Goal: Download file/media

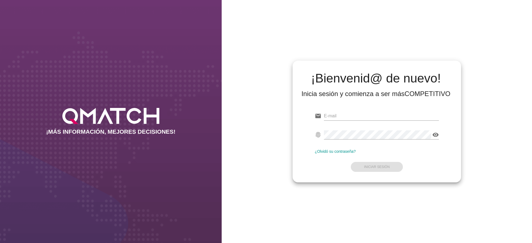
type input "[PERSON_NAME][EMAIL_ADDRESS][DOMAIN_NAME]"
click at [362, 166] on form "email [PERSON_NAME][EMAIL_ADDRESS][DOMAIN_NAME] fingerprint visibility ¿Olvidó …" at bounding box center [377, 140] width 124 height 65
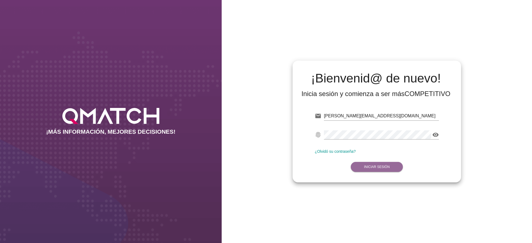
click at [387, 165] on strong "Iniciar Sesión" at bounding box center [377, 167] width 26 height 4
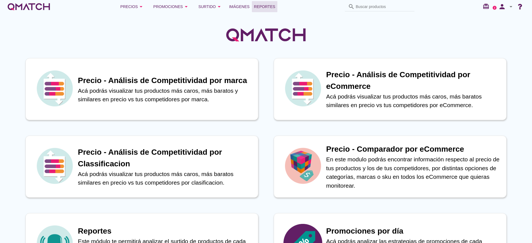
click at [263, 6] on span "Reportes" at bounding box center [264, 6] width 21 height 7
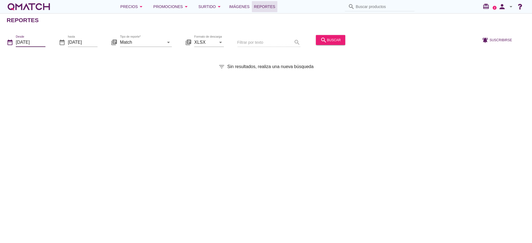
click at [37, 42] on input "[DATE]" at bounding box center [31, 42] width 30 height 9
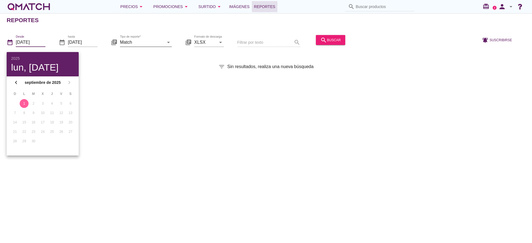
click at [158, 43] on input "Match" at bounding box center [142, 42] width 44 height 9
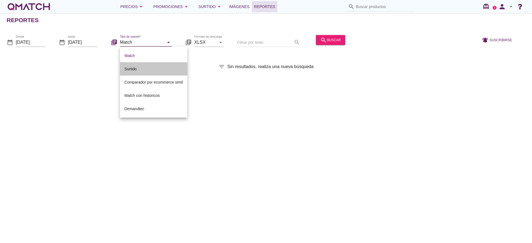
drag, startPoint x: 131, startPoint y: 68, endPoint x: 221, endPoint y: 53, distance: 90.9
click at [132, 67] on div "Surtido" at bounding box center [153, 69] width 58 height 7
type input "Surtido"
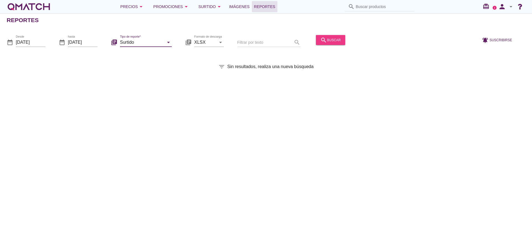
click at [331, 43] on div "search buscar" at bounding box center [330, 40] width 20 height 7
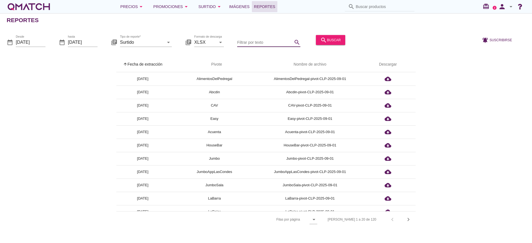
click at [258, 41] on input "Filtrar por texto" at bounding box center [264, 42] width 55 height 9
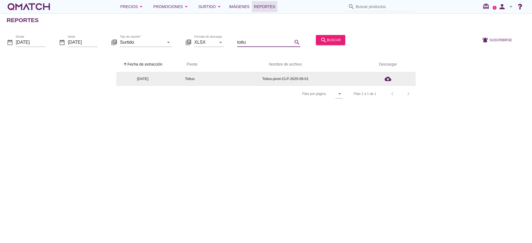
type input "tottu"
click at [286, 79] on td "Tottus-pivot-CLP-2025-09-01" at bounding box center [286, 78] width 150 height 13
click at [386, 79] on icon "cloud_download" at bounding box center [388, 79] width 7 height 7
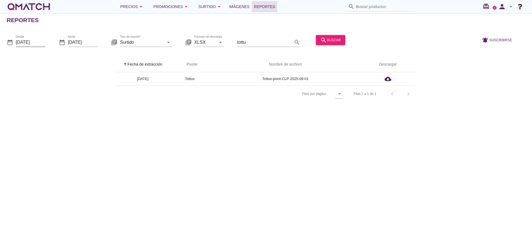
click at [32, 42] on input "[DATE]" at bounding box center [31, 42] width 30 height 9
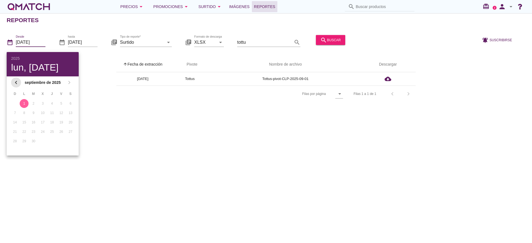
click at [14, 83] on icon "chevron_left" at bounding box center [16, 82] width 7 height 7
click at [60, 102] on div "1" at bounding box center [61, 103] width 9 height 5
type input "[DATE]"
click at [331, 39] on div "search buscar" at bounding box center [330, 40] width 20 height 7
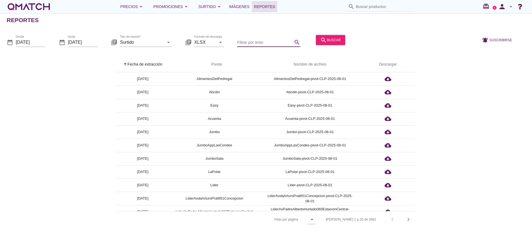
click at [271, 41] on input "Filtrar por texto" at bounding box center [264, 42] width 55 height 9
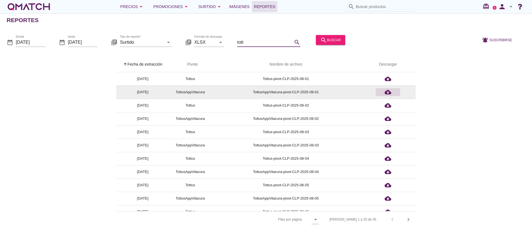
type input "tott"
click at [390, 92] on icon "cloud_download" at bounding box center [388, 92] width 7 height 7
